Goal: Task Accomplishment & Management: Complete application form

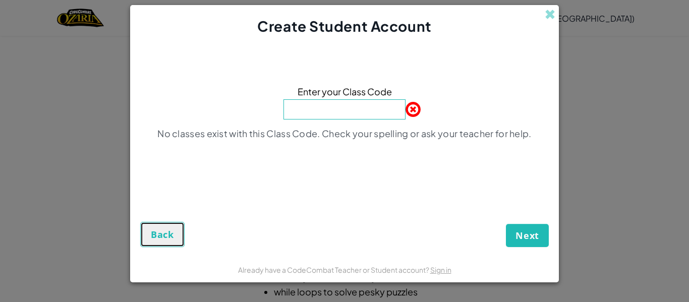
click at [163, 227] on button "Back" at bounding box center [162, 234] width 44 height 25
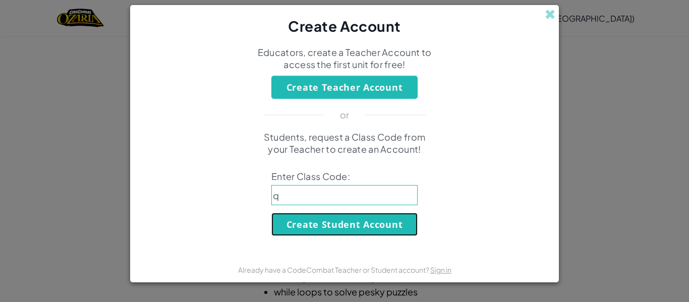
click at [317, 215] on button "Create Student Account" at bounding box center [344, 224] width 146 height 23
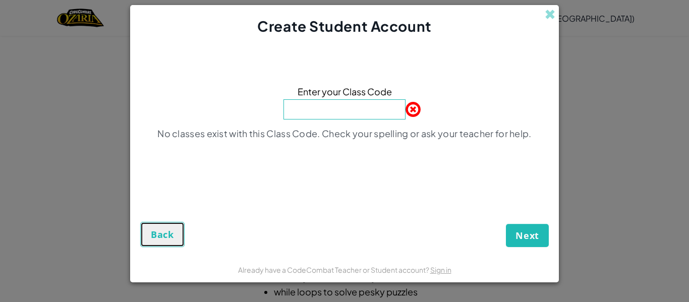
click at [169, 223] on button "Back" at bounding box center [162, 234] width 44 height 25
